Goal: Task Accomplishment & Management: Use online tool/utility

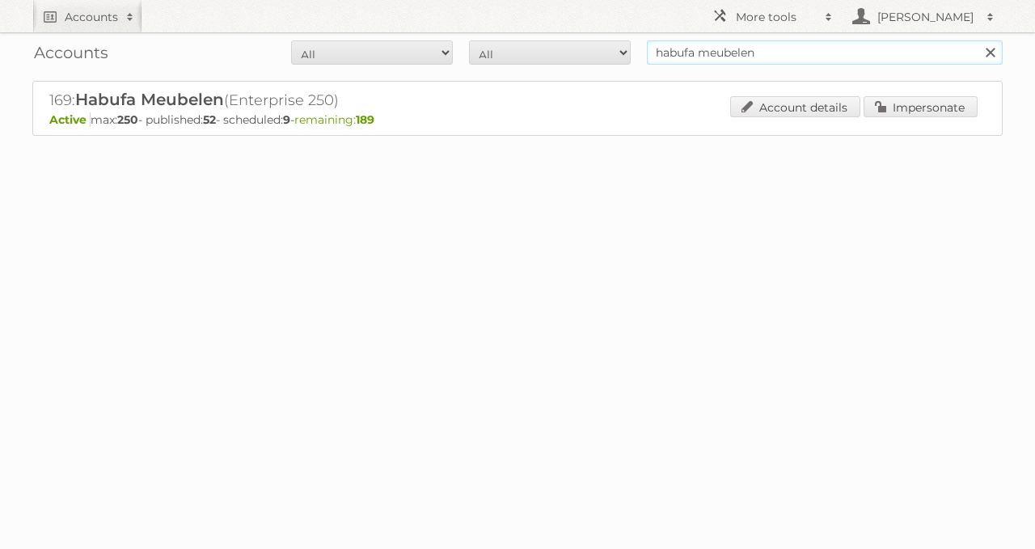
click at [736, 53] on input "habufa meubelen" at bounding box center [825, 52] width 356 height 24
type input "gall & gall"
click at [977, 40] on input "Search" at bounding box center [989, 52] width 24 height 24
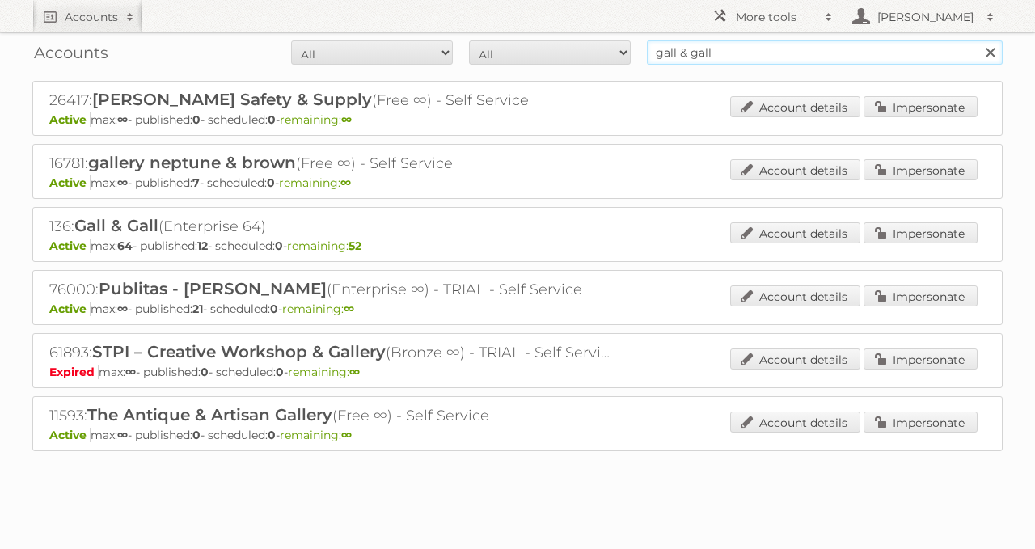
click at [746, 53] on input "gall & gall" at bounding box center [825, 52] width 356 height 24
click at [883, 224] on link "Impersonate" at bounding box center [920, 232] width 114 height 21
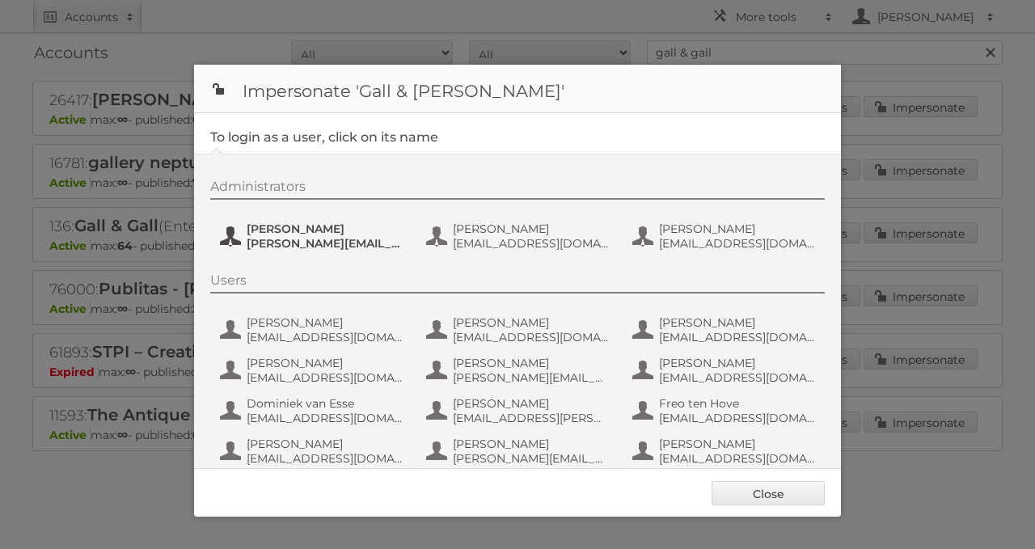
click at [307, 223] on span "Esther de Reus" at bounding box center [325, 228] width 157 height 15
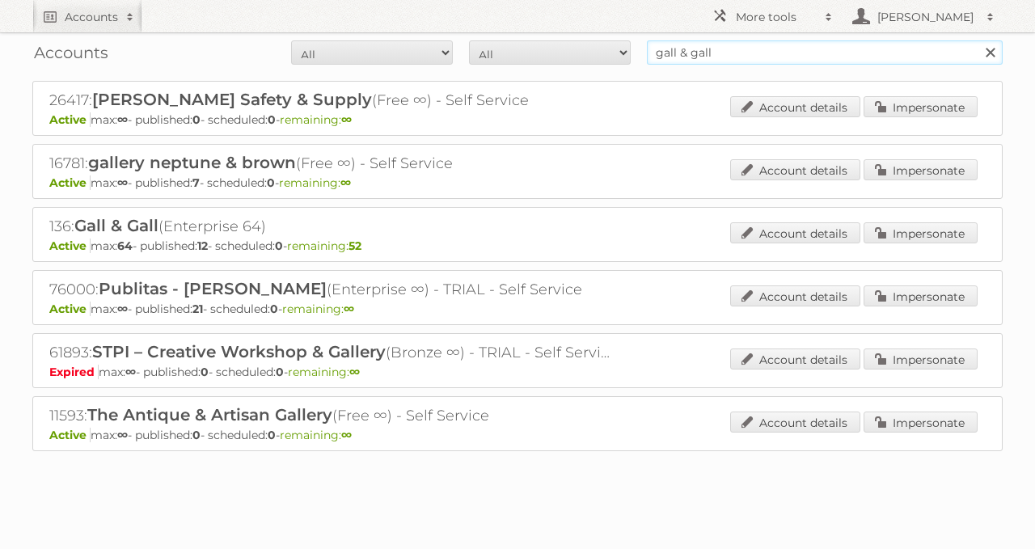
click at [719, 45] on input "gall & gall" at bounding box center [825, 52] width 356 height 24
type input "x"
type input "zeeman"
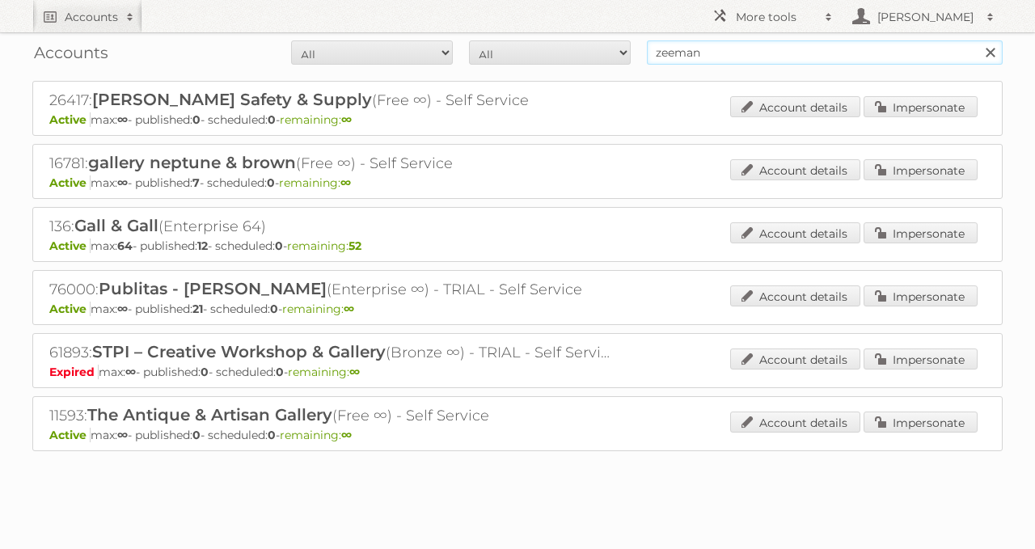
click at [977, 40] on input "Search" at bounding box center [989, 52] width 24 height 24
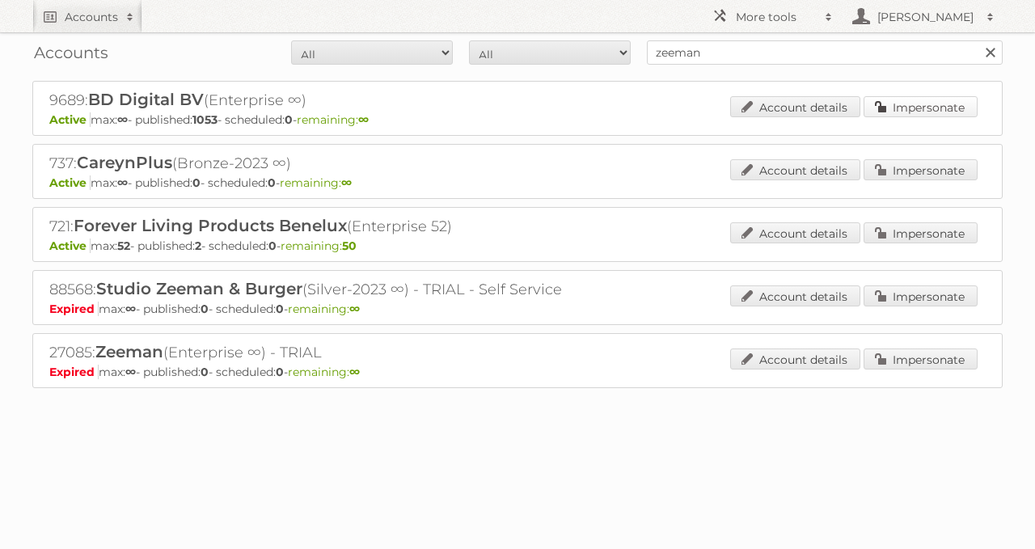
click at [906, 110] on link "Impersonate" at bounding box center [920, 106] width 114 height 21
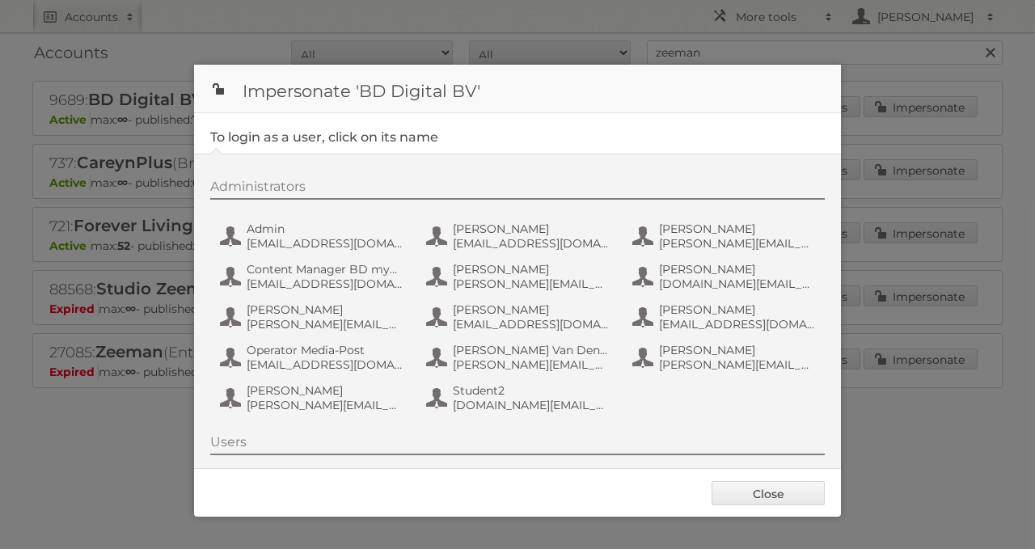
click at [271, 217] on div "Administrators Admin admin@agilys.com Alexandra P alexandrap@mediapost-hitmail.…" at bounding box center [525, 298] width 630 height 239
click at [247, 242] on span "admin@agilys.com" at bounding box center [325, 243] width 157 height 15
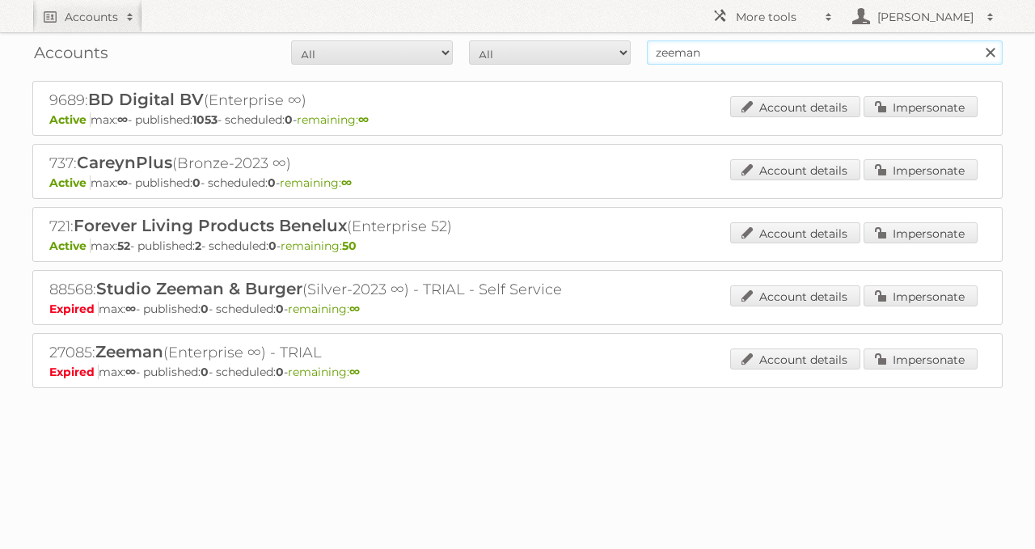
click at [783, 62] on input "zeeman" at bounding box center [825, 52] width 356 height 24
type input "aveve"
click at [977, 40] on input "Search" at bounding box center [989, 52] width 24 height 24
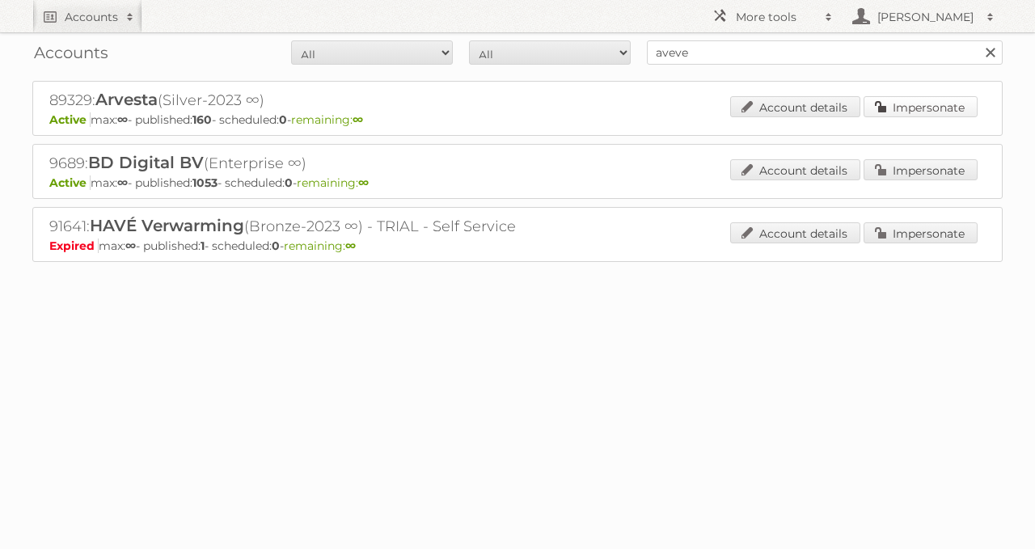
click at [908, 112] on link "Impersonate" at bounding box center [920, 106] width 114 height 21
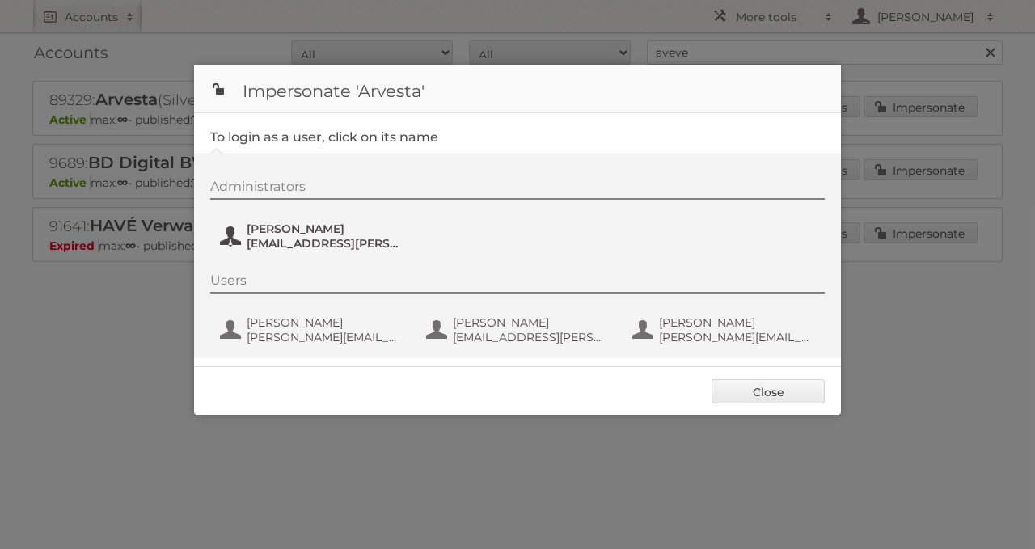
click at [280, 225] on span "Kevin Heylen" at bounding box center [325, 228] width 157 height 15
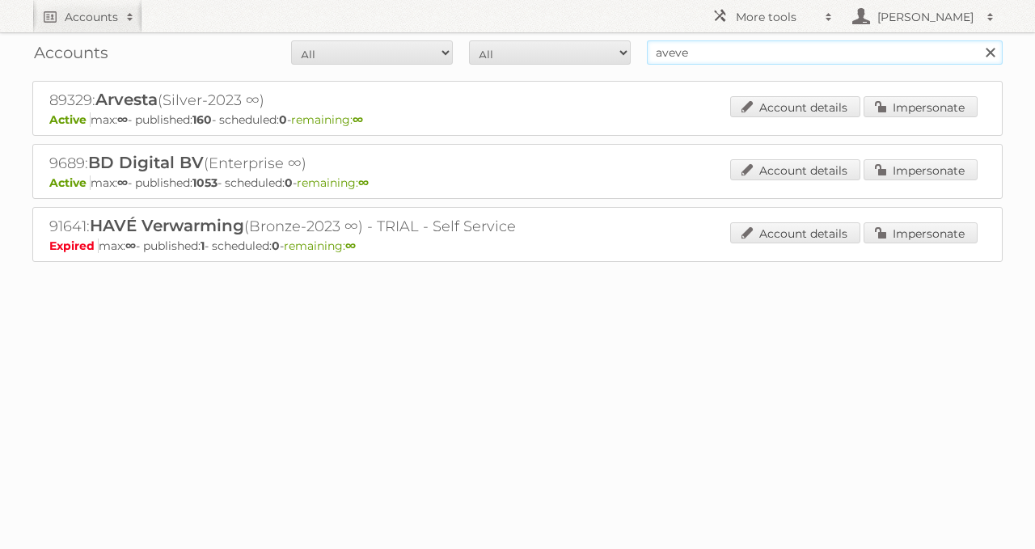
drag, startPoint x: 726, startPoint y: 57, endPoint x: 697, endPoint y: 50, distance: 30.0
click at [697, 50] on input "aveve" at bounding box center [825, 52] width 356 height 24
type input "a"
type input "de online drogist"
click at [977, 40] on input "Search" at bounding box center [989, 52] width 24 height 24
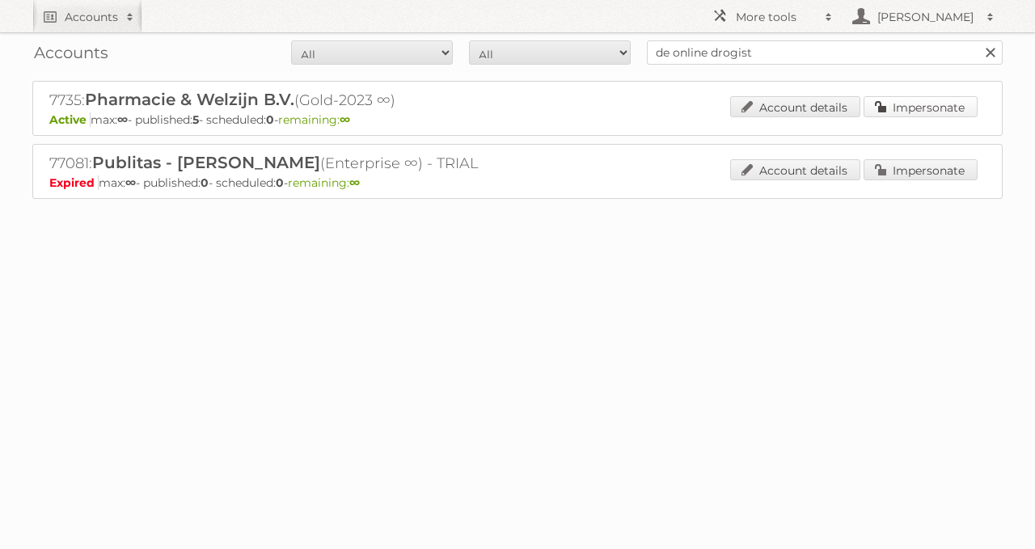
click at [904, 113] on link "Impersonate" at bounding box center [920, 106] width 114 height 21
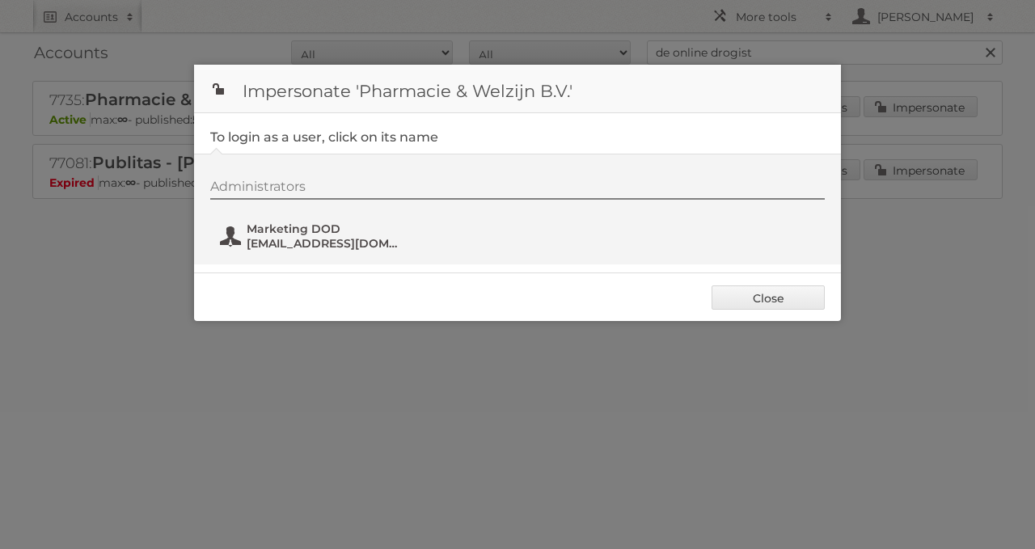
click at [239, 221] on button "Marketing DOD marketing@deonlinedrogist.nl" at bounding box center [313, 236] width 190 height 32
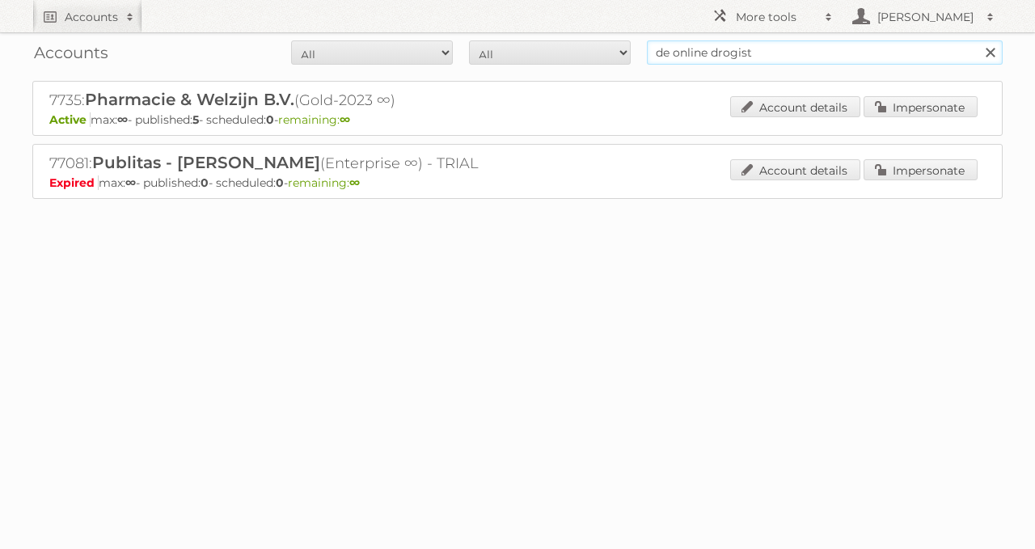
click at [736, 50] on input "de online drogist" at bounding box center [825, 52] width 356 height 24
type input "europoint"
click at [977, 40] on input "Search" at bounding box center [989, 52] width 24 height 24
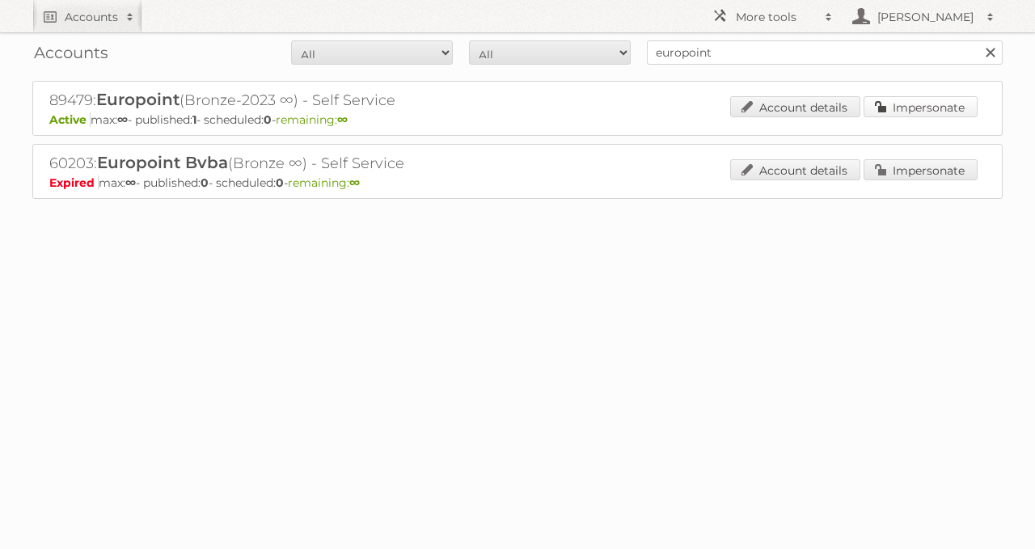
click at [881, 113] on link "Impersonate" at bounding box center [920, 106] width 114 height 21
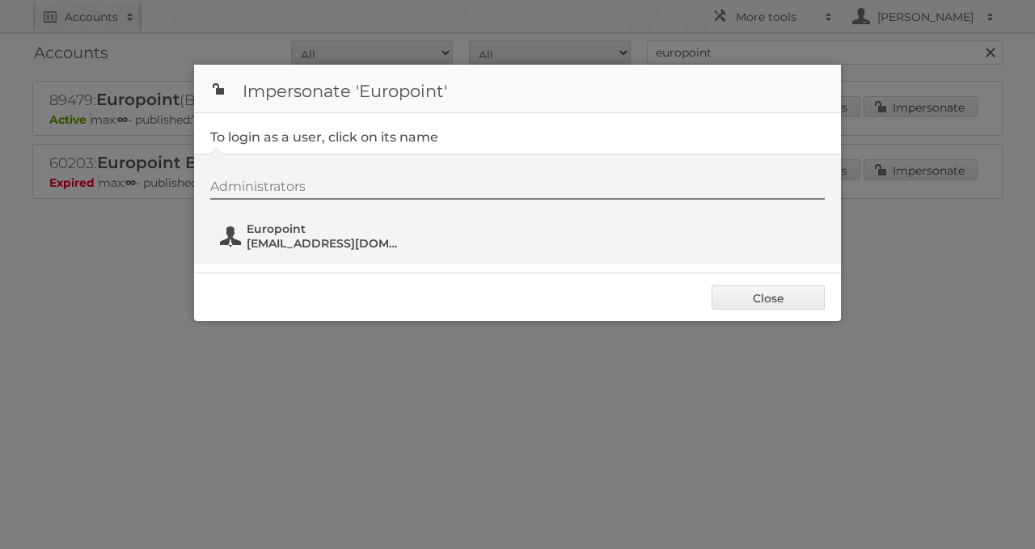
click at [280, 242] on span "marketing@europoint.be" at bounding box center [325, 243] width 157 height 15
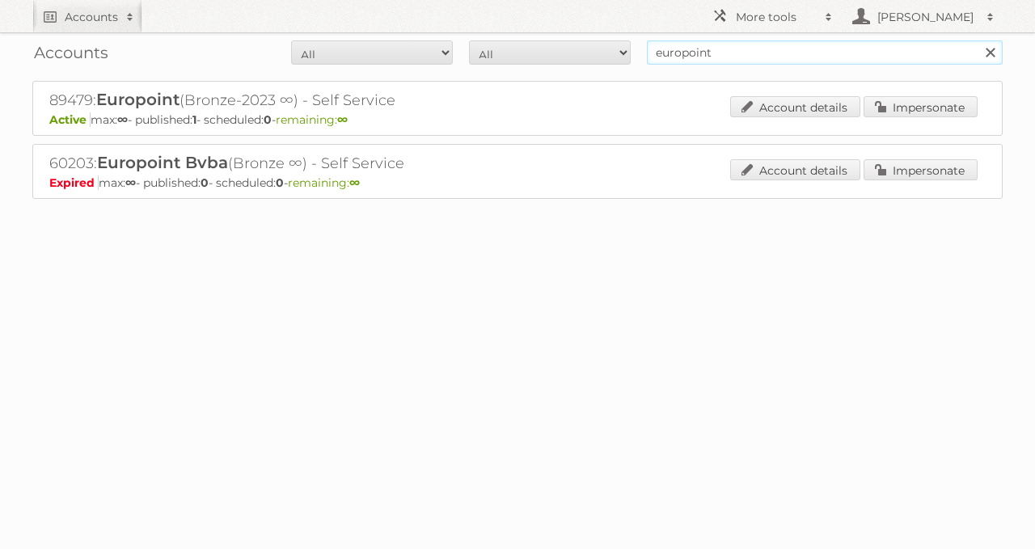
click at [694, 55] on input "europoint" at bounding box center [825, 52] width 356 height 24
type input "dreamland"
click at [977, 40] on input "Search" at bounding box center [989, 52] width 24 height 24
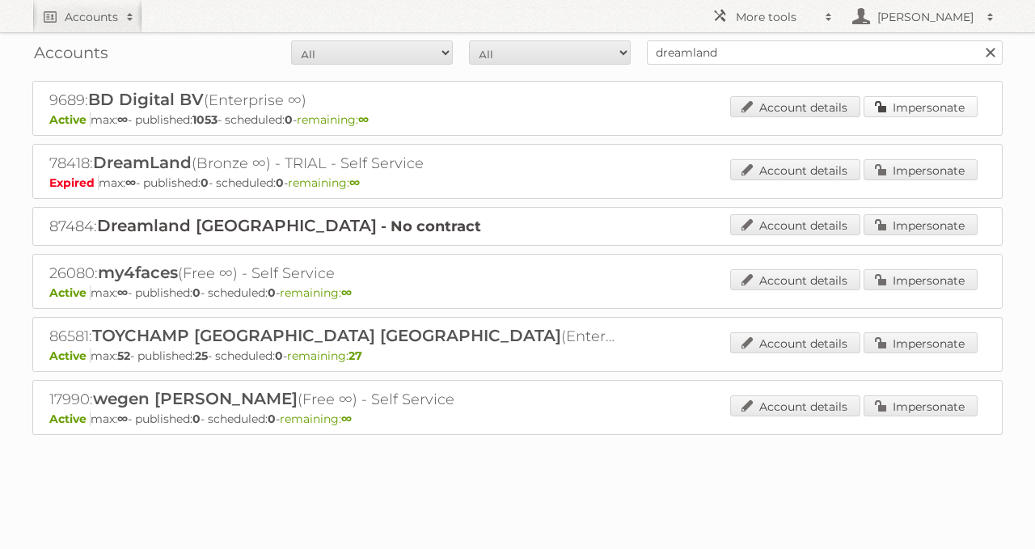
click at [881, 105] on link "Impersonate" at bounding box center [920, 106] width 114 height 21
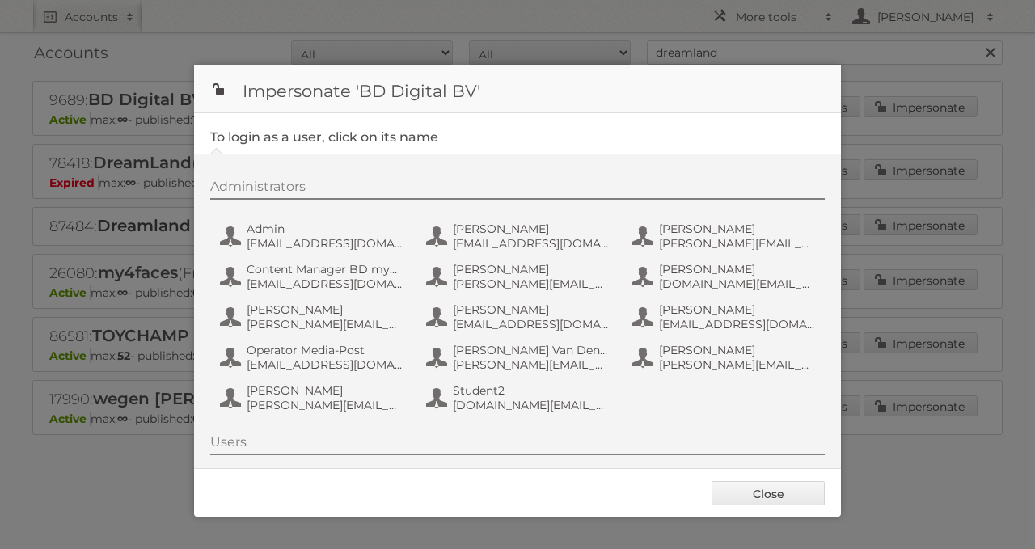
click at [120, 466] on div at bounding box center [517, 274] width 1035 height 549
click at [791, 498] on link "Close" at bounding box center [767, 493] width 113 height 24
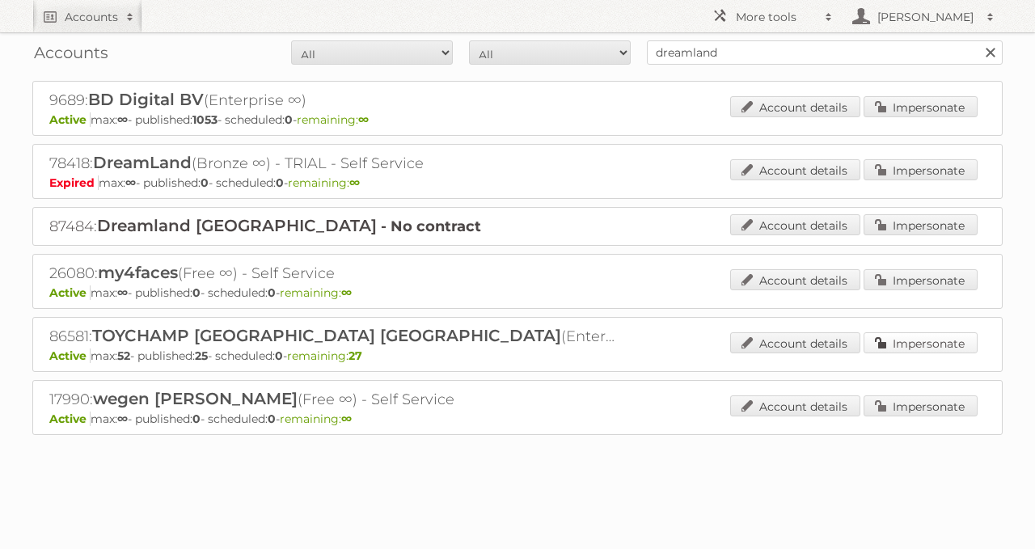
click at [909, 345] on link "Impersonate" at bounding box center [920, 342] width 114 height 21
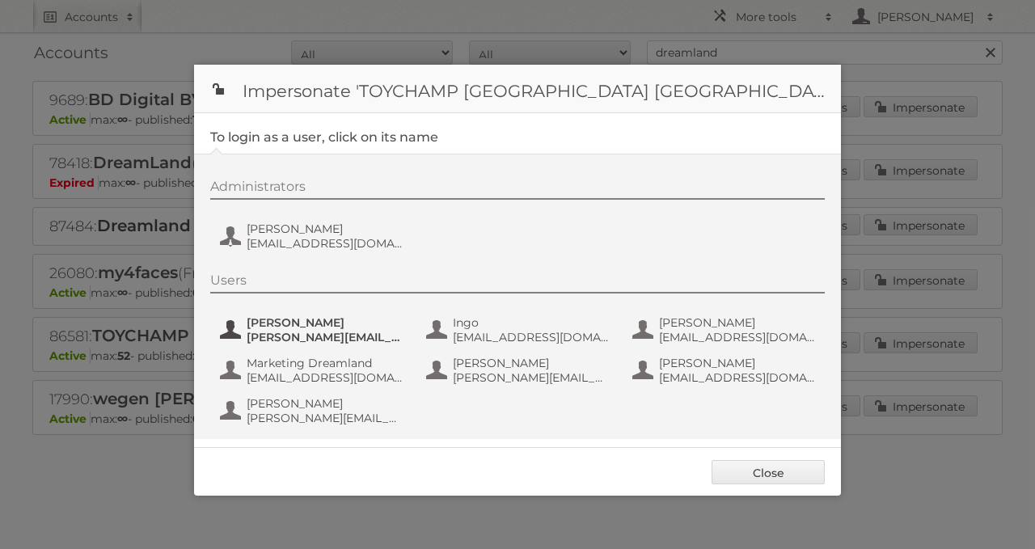
click at [312, 335] on span "cedric.brichau@dreamland.be" at bounding box center [325, 337] width 157 height 15
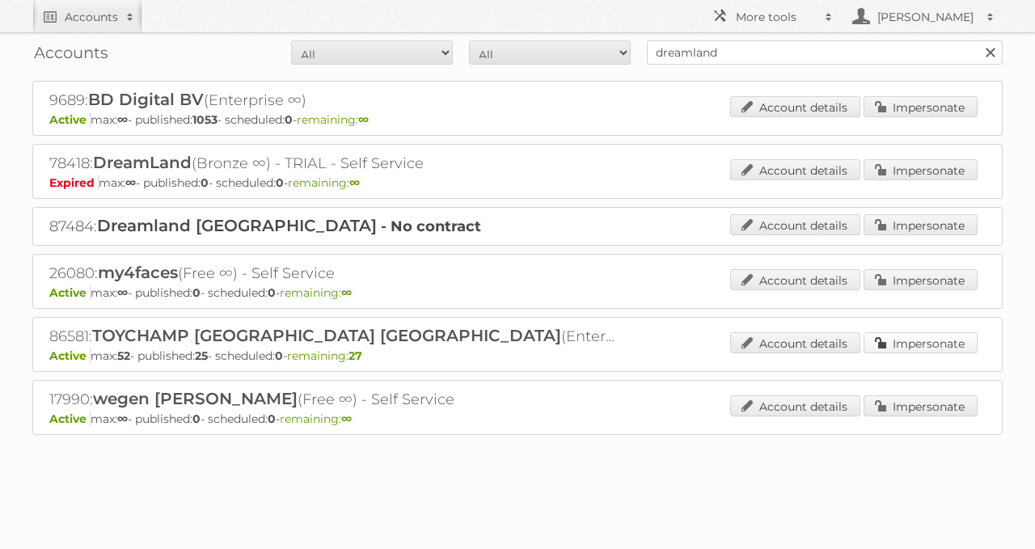
click at [891, 344] on link "Impersonate" at bounding box center [920, 342] width 114 height 21
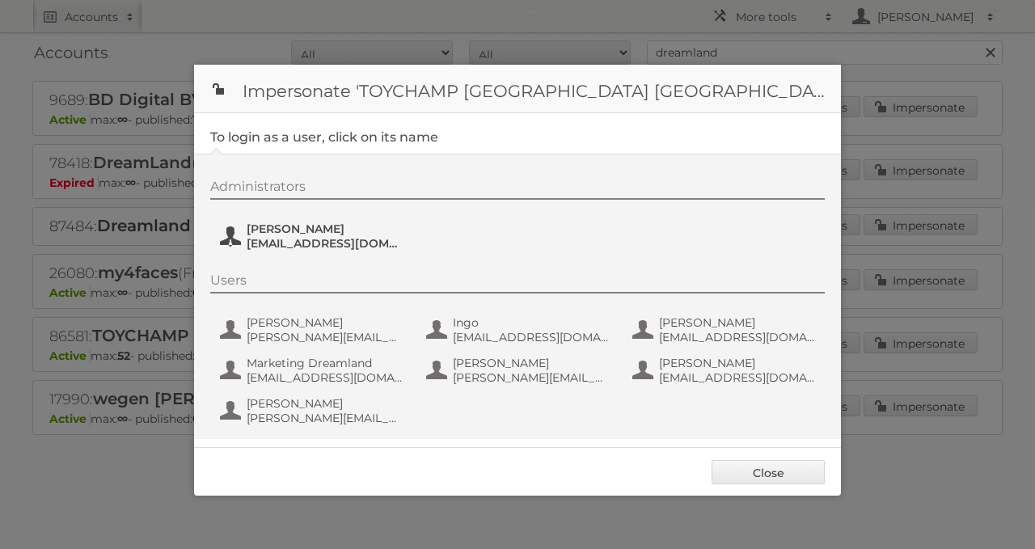
click at [280, 251] on button "Ruud Dolmans ruud@toychamp.be" at bounding box center [313, 236] width 190 height 32
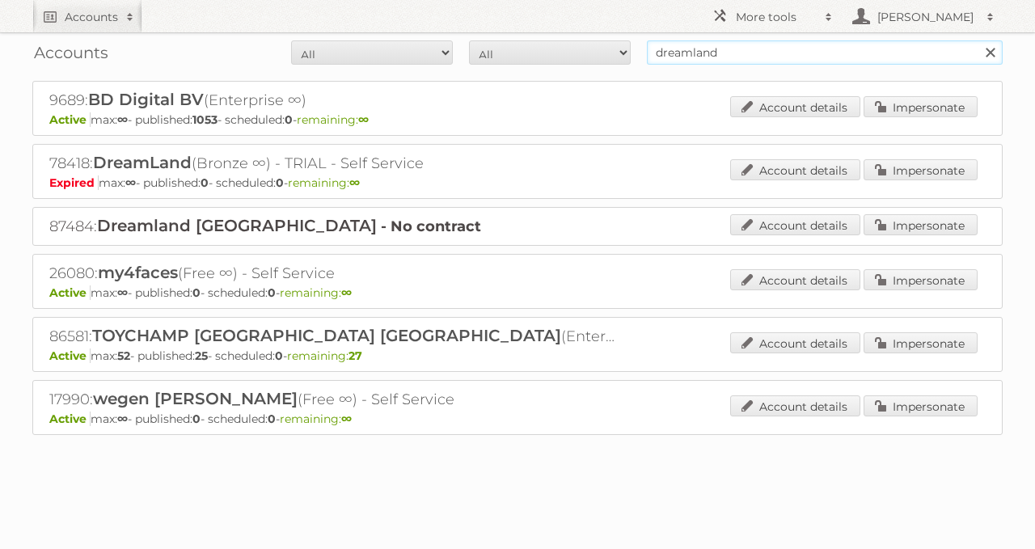
click at [702, 48] on input "dreamland" at bounding box center [825, 52] width 356 height 24
type input "multibazar"
click at [977, 40] on input "Search" at bounding box center [989, 52] width 24 height 24
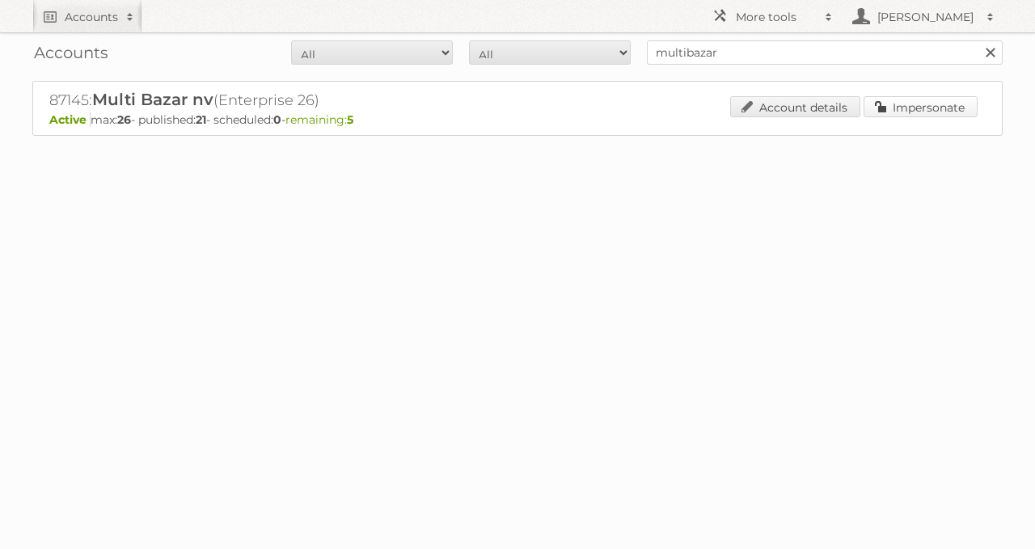
click at [885, 114] on link "Impersonate" at bounding box center [920, 106] width 114 height 21
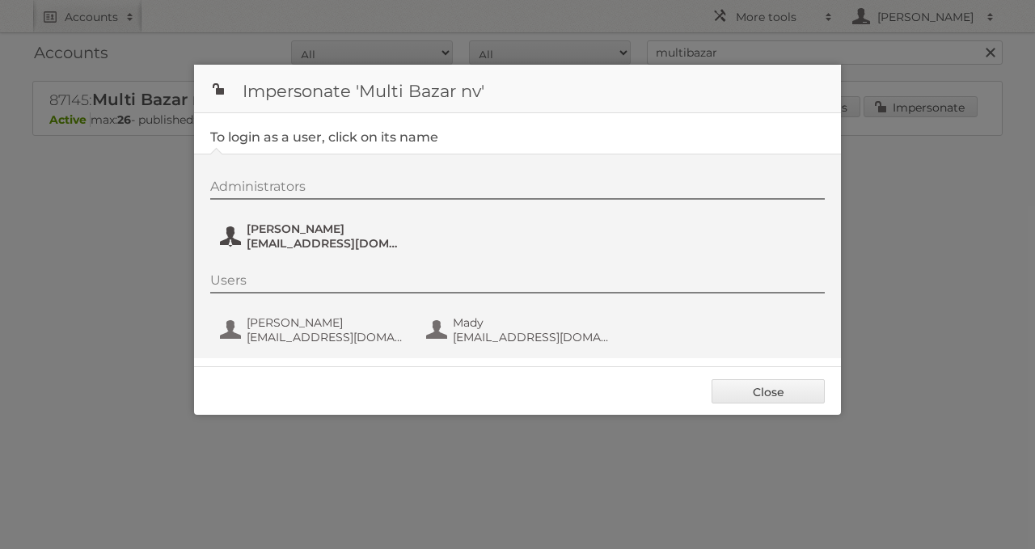
click at [272, 230] on span "Veronique Moyaert" at bounding box center [325, 228] width 157 height 15
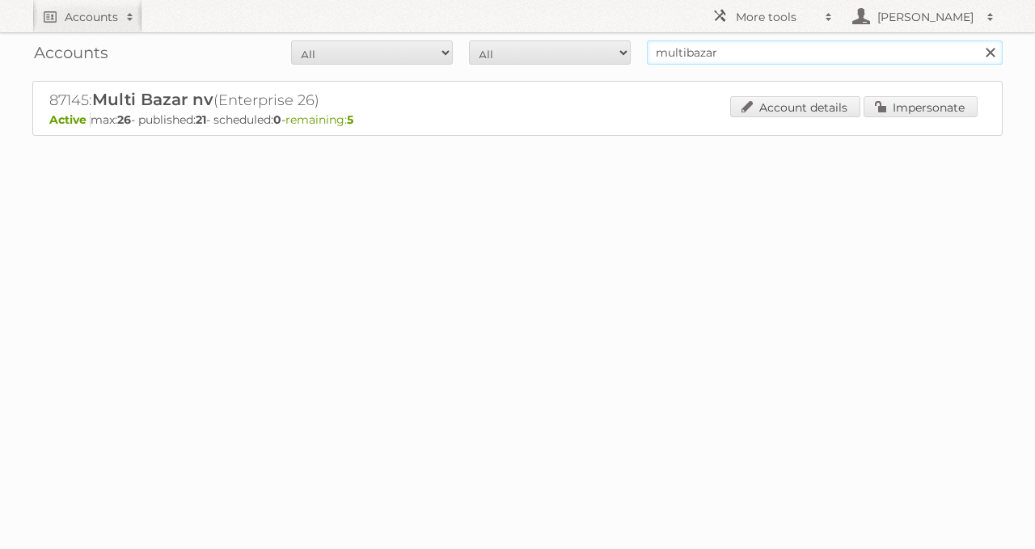
click at [720, 53] on input "multibazar" at bounding box center [825, 52] width 356 height 24
type input "toychamp\"
click at [977, 40] on input "Search" at bounding box center [989, 52] width 24 height 24
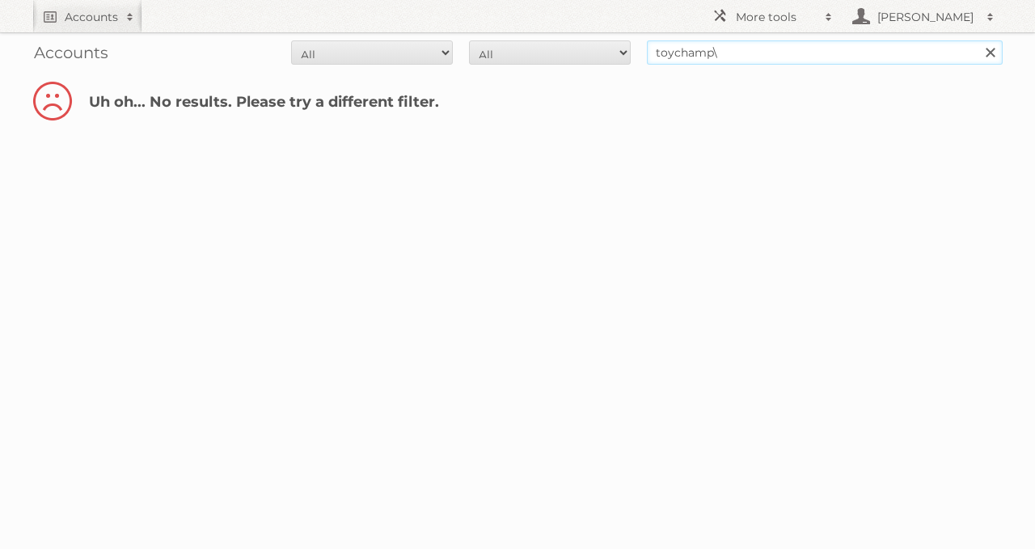
click at [714, 53] on input "toychamp\" at bounding box center [825, 52] width 356 height 24
type input "toychamp"
click at [977, 40] on input "Search" at bounding box center [989, 52] width 24 height 24
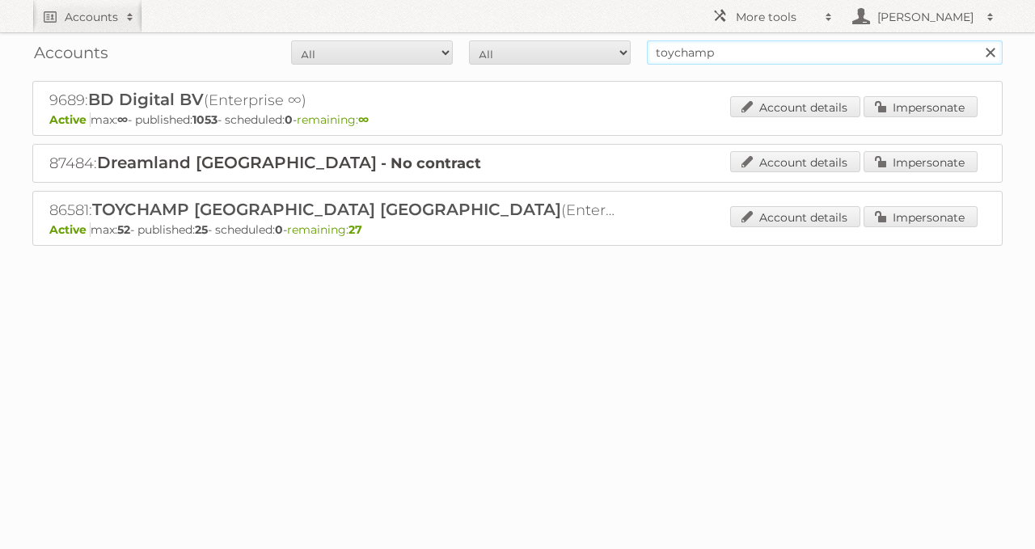
click at [822, 56] on input "toychamp" at bounding box center [825, 52] width 356 height 24
click at [894, 104] on link "Impersonate" at bounding box center [920, 106] width 114 height 21
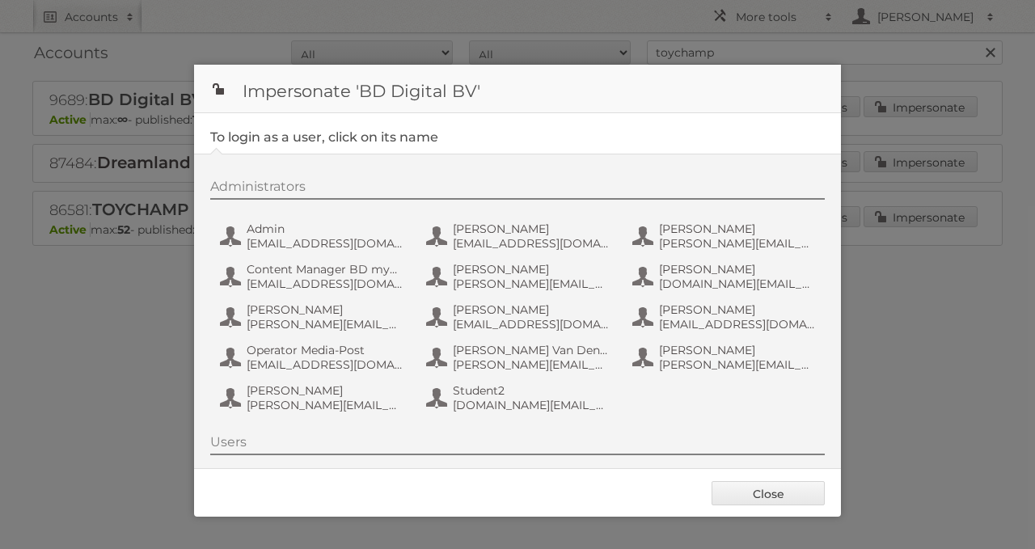
click at [335, 256] on div "Administrators Admin [EMAIL_ADDRESS][DOMAIN_NAME] [PERSON_NAME] [PERSON_NAME][E…" at bounding box center [525, 298] width 630 height 239
click at [751, 484] on link "Close" at bounding box center [767, 493] width 113 height 24
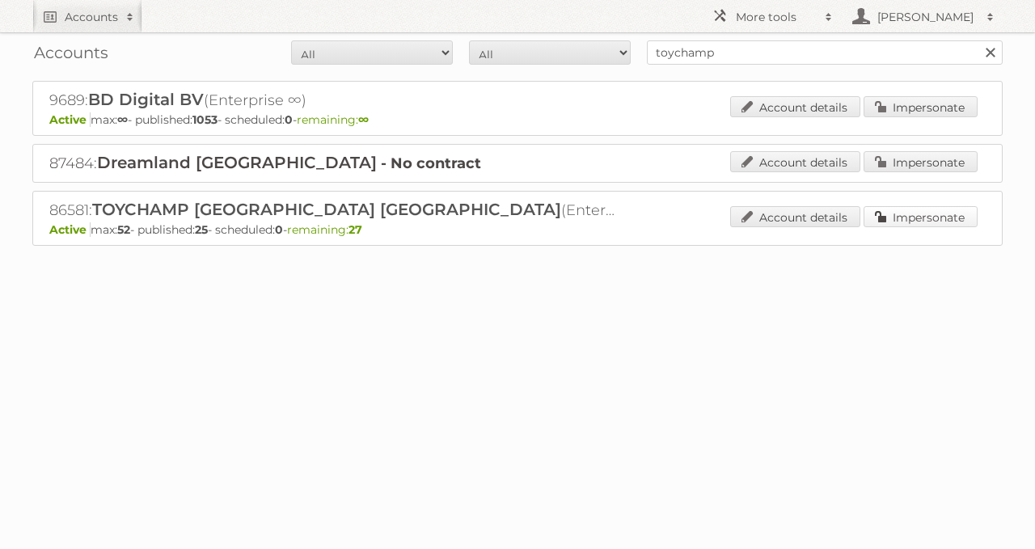
click at [894, 217] on link "Impersonate" at bounding box center [920, 216] width 114 height 21
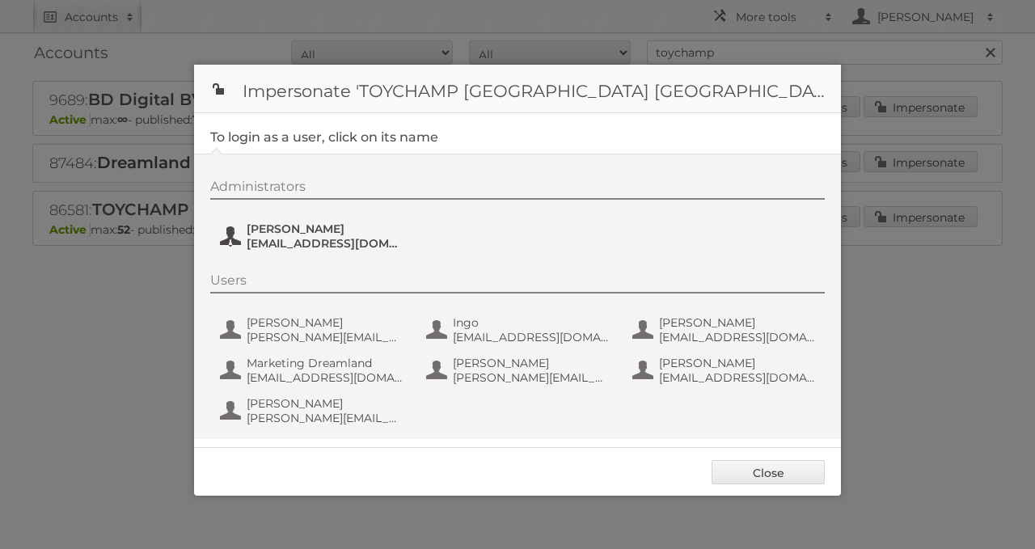
click at [320, 243] on span "[EMAIL_ADDRESS][DOMAIN_NAME]" at bounding box center [325, 243] width 157 height 15
